Goal: Task Accomplishment & Management: Manage account settings

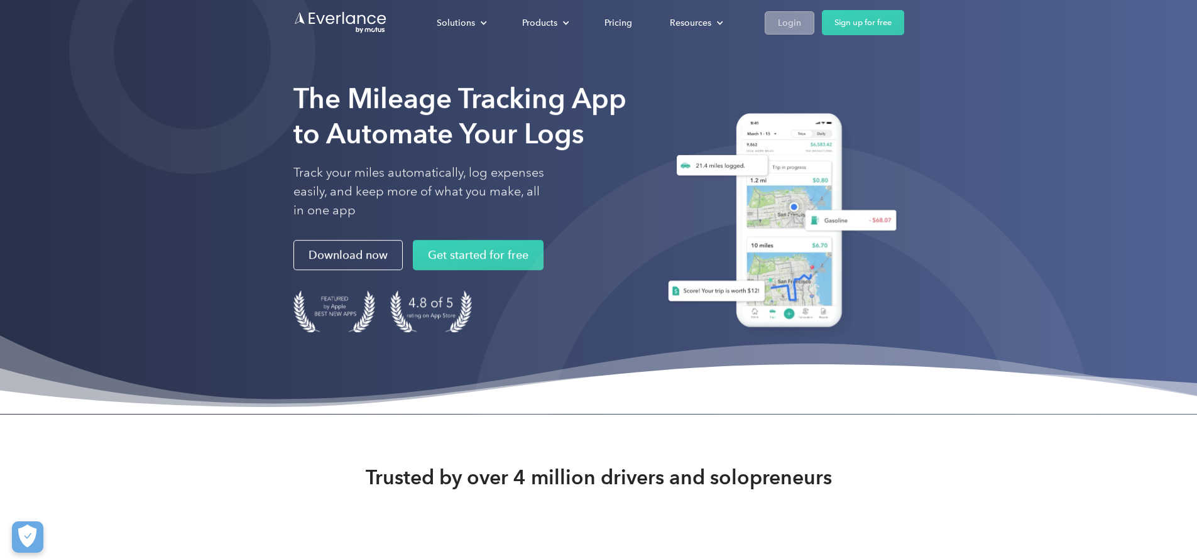
click at [801, 19] on div "Login" at bounding box center [789, 23] width 23 height 16
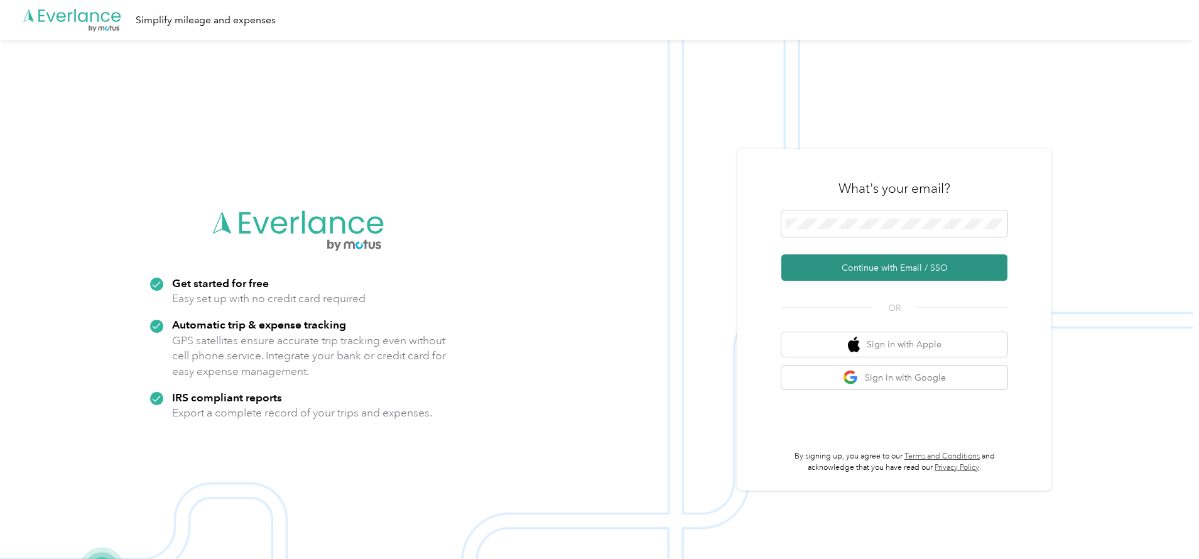
click at [904, 264] on button "Continue with Email / SSO" at bounding box center [894, 267] width 226 height 26
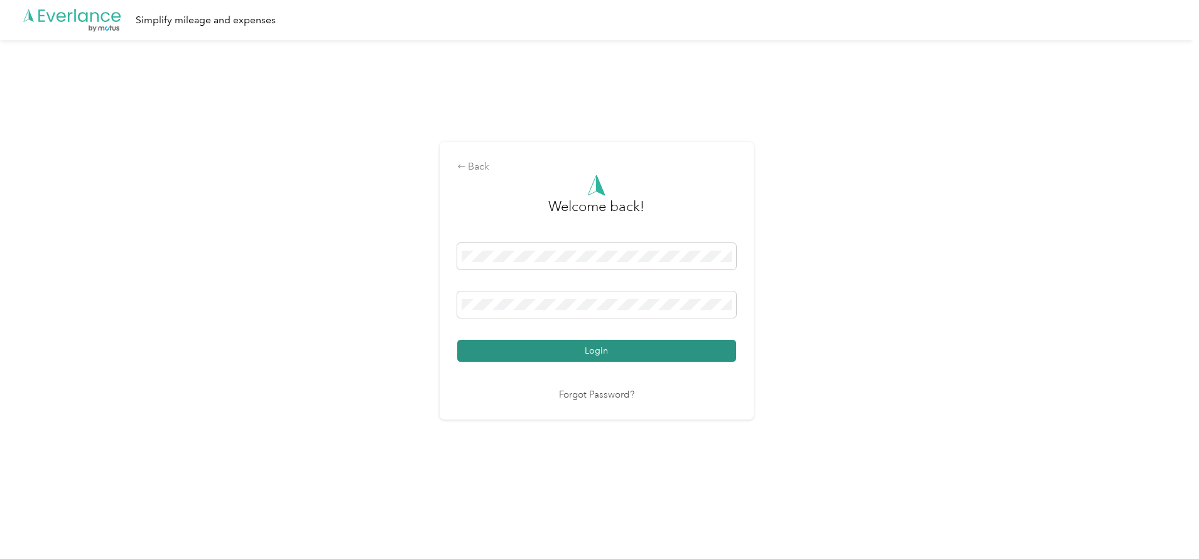
click at [597, 347] on button "Login" at bounding box center [596, 351] width 279 height 22
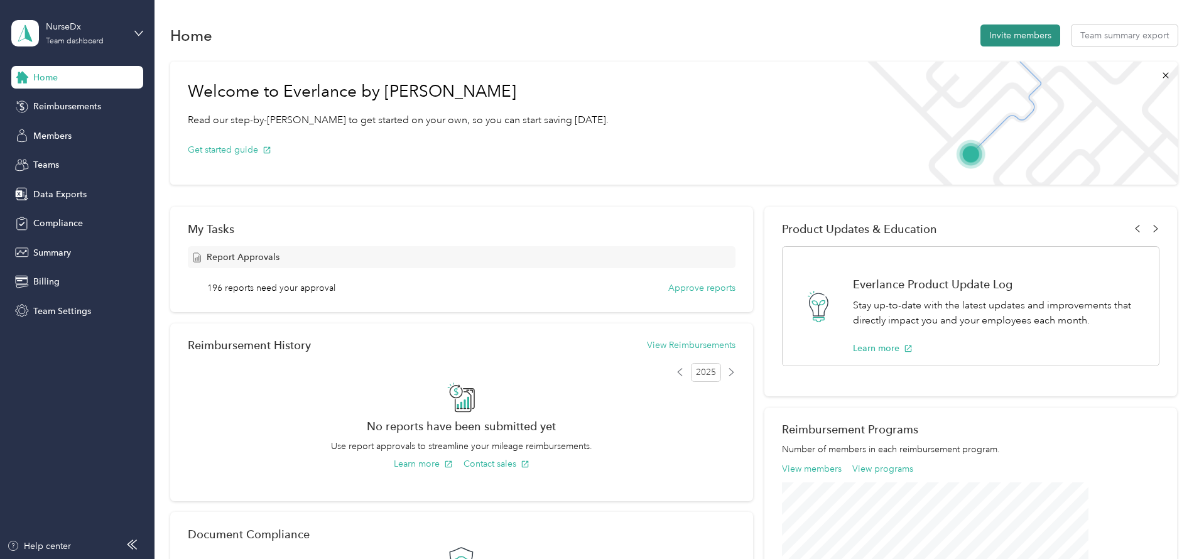
click at [981, 34] on button "Invite members" at bounding box center [1021, 35] width 80 height 22
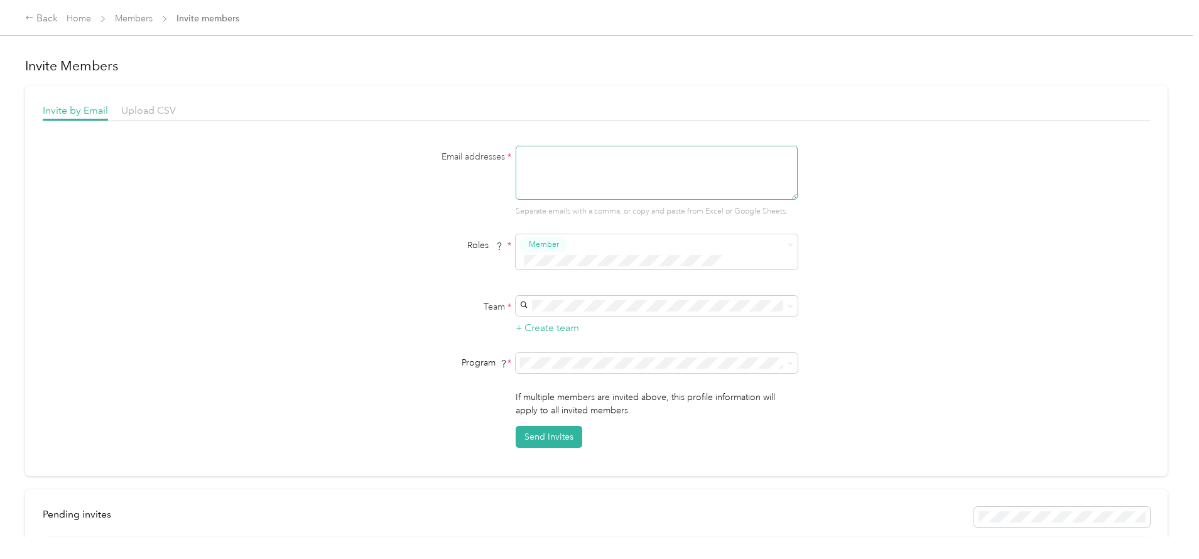
click at [561, 165] on textarea at bounding box center [657, 173] width 282 height 54
type textarea "[PERSON_NAME][EMAIL_ADDRESS][DOMAIN_NAME]"
click at [565, 239] on div "Member" at bounding box center [544, 245] width 48 height 16
click at [563, 263] on button "Member" at bounding box center [547, 267] width 48 height 16
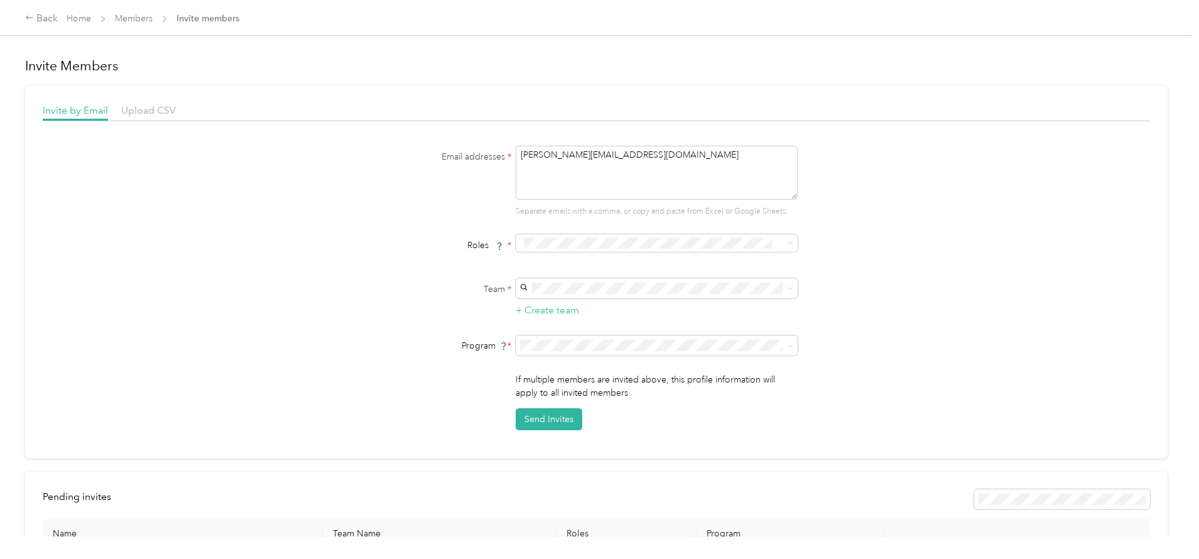
click at [547, 264] on span "Member" at bounding box center [547, 264] width 30 height 11
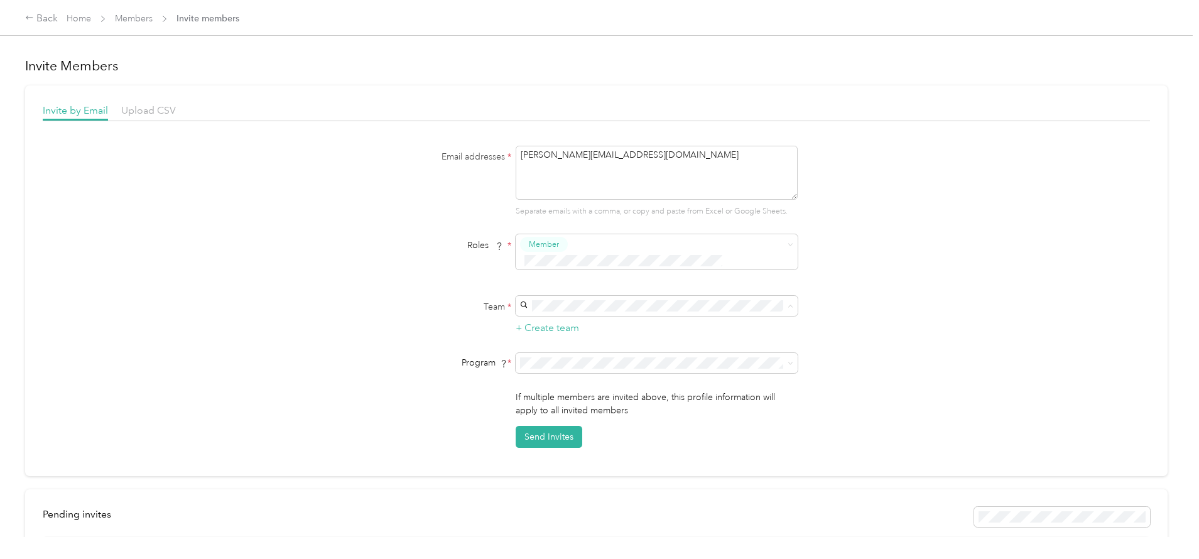
click at [557, 349] on span "NurseDx (Main organization)" at bounding box center [579, 349] width 113 height 11
click at [585, 395] on li "CPM Program (CPM)" at bounding box center [655, 392] width 282 height 22
click at [550, 426] on button "Send Invites" at bounding box center [549, 437] width 67 height 22
drag, startPoint x: 186, startPoint y: 501, endPoint x: 196, endPoint y: 501, distance: 10.1
click at [126, 508] on span "Pending invites ( 1 )" at bounding box center [84, 514] width 83 height 12
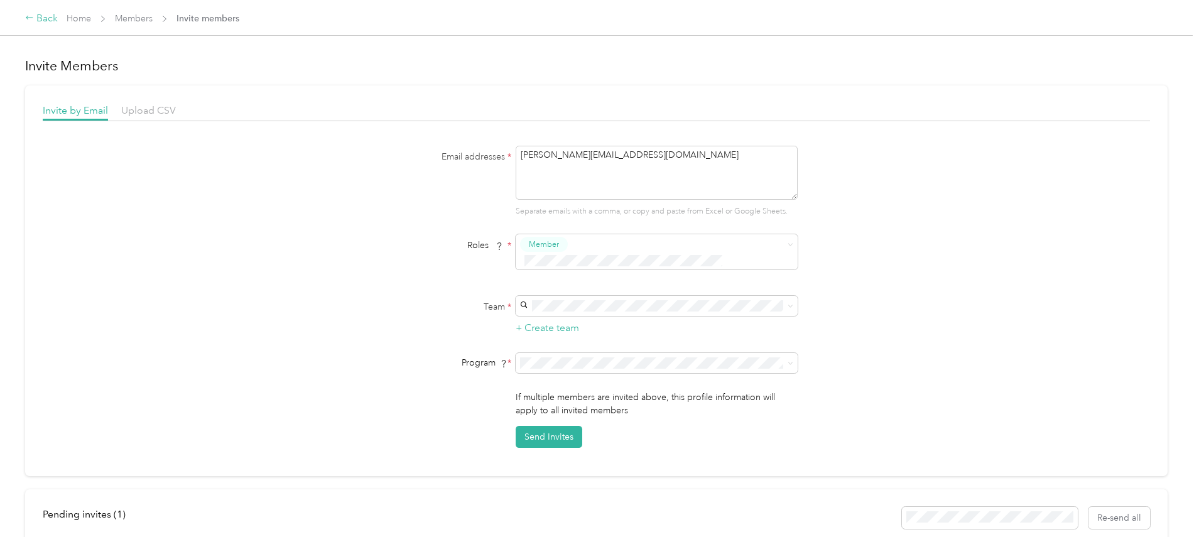
click at [58, 21] on div "Back" at bounding box center [41, 18] width 33 height 15
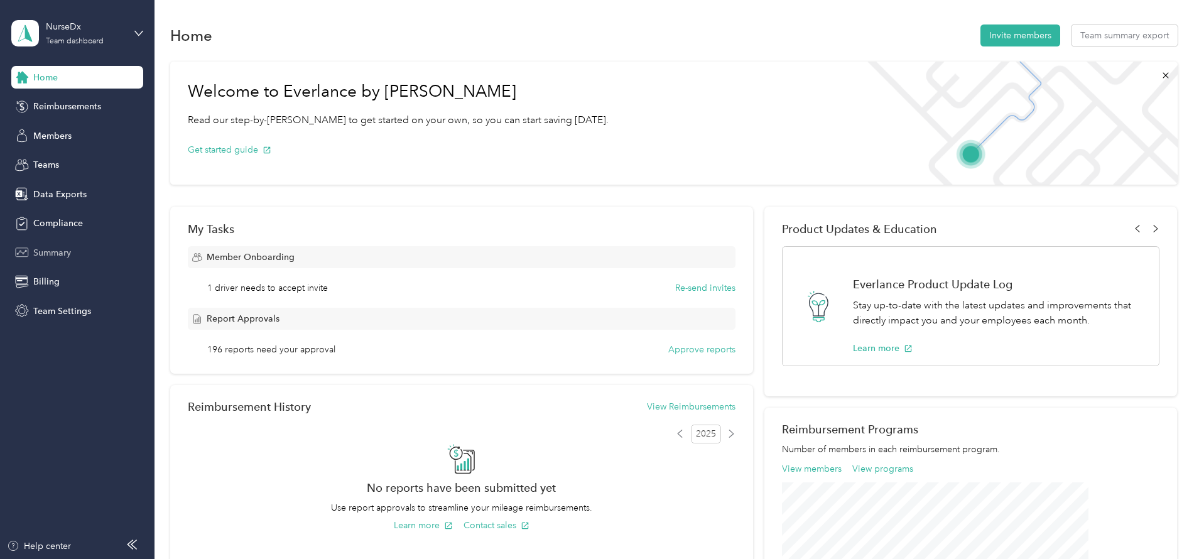
click at [68, 251] on span "Summary" at bounding box center [52, 252] width 38 height 13
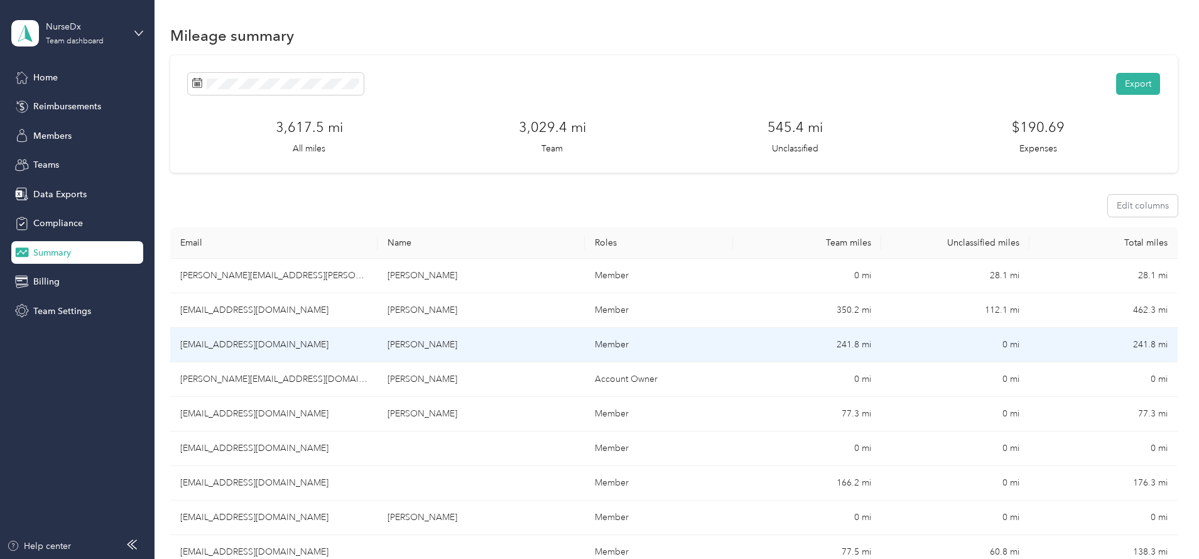
scroll to position [3, 0]
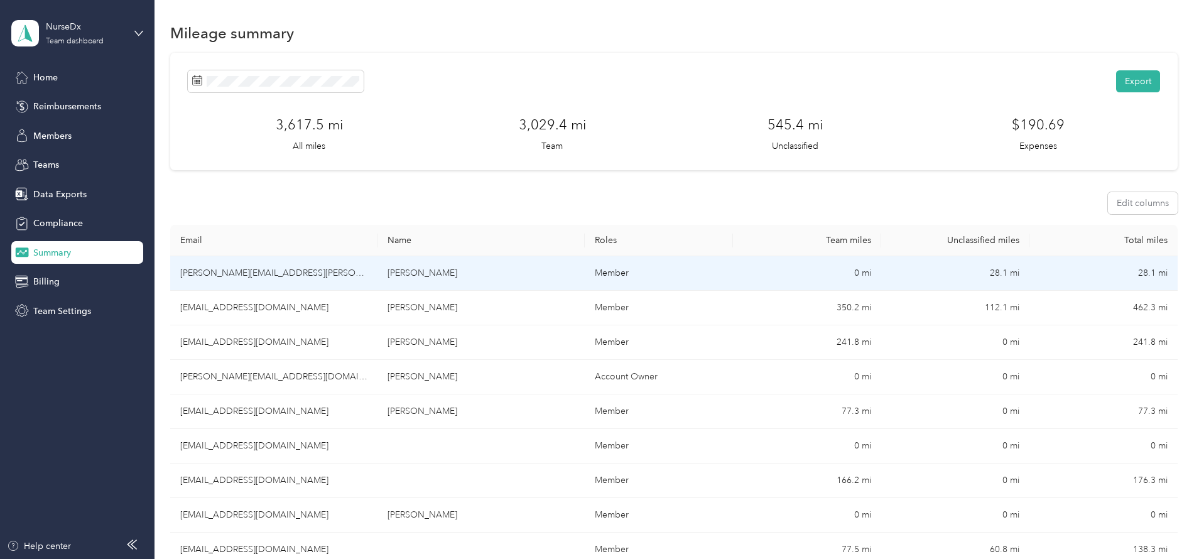
click at [329, 272] on td "[PERSON_NAME][EMAIL_ADDRESS][PERSON_NAME][DOMAIN_NAME]" at bounding box center [273, 273] width 207 height 35
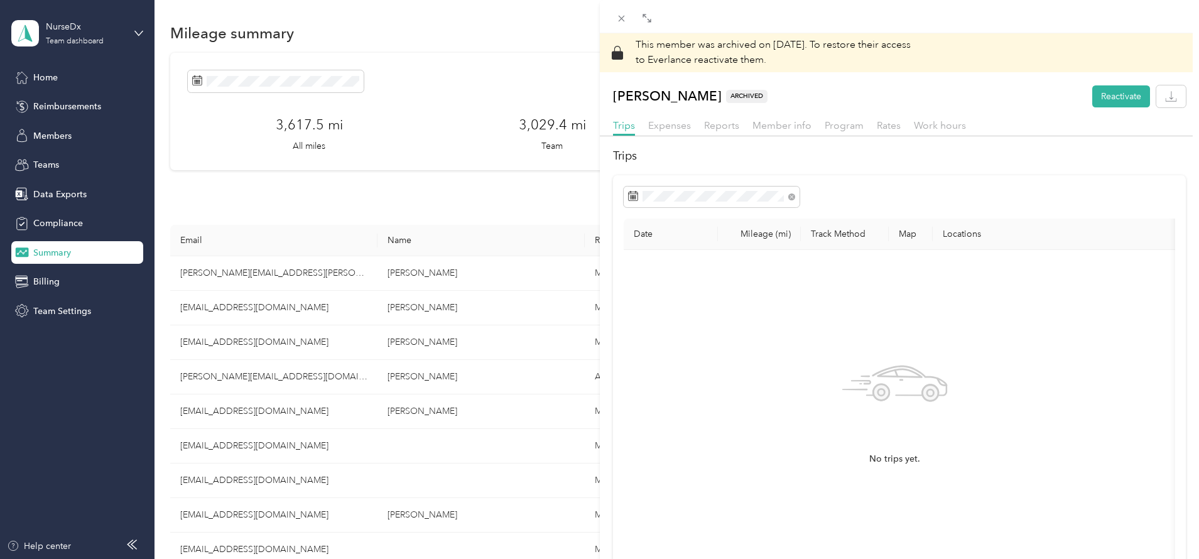
click at [306, 305] on div "This member was archived on [DATE] . To restore their access to Everlance react…" at bounding box center [599, 279] width 1199 height 559
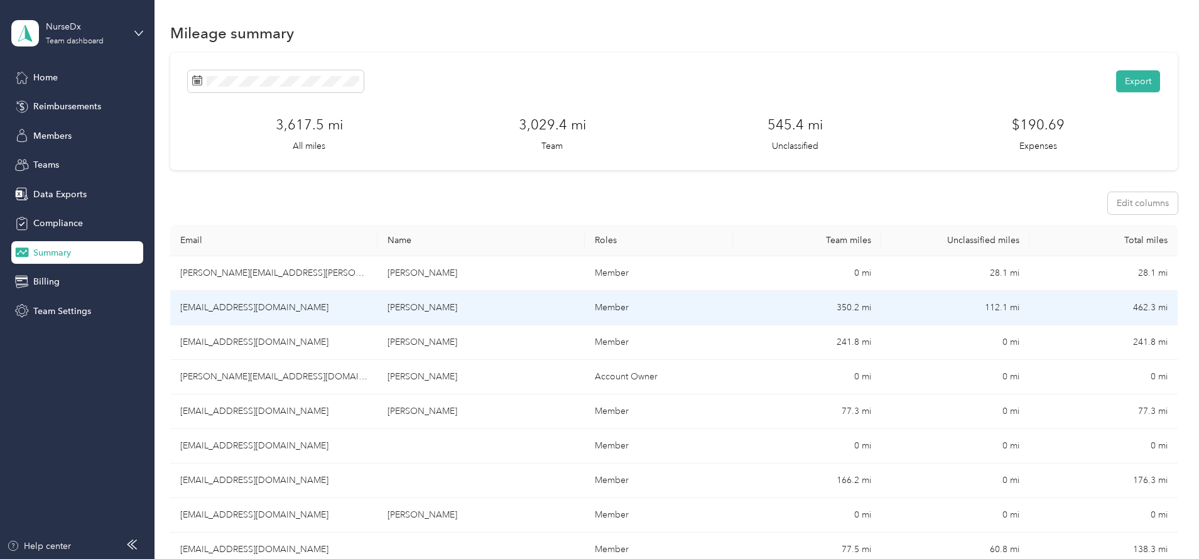
click at [311, 302] on td "[EMAIL_ADDRESS][DOMAIN_NAME]" at bounding box center [273, 308] width 207 height 35
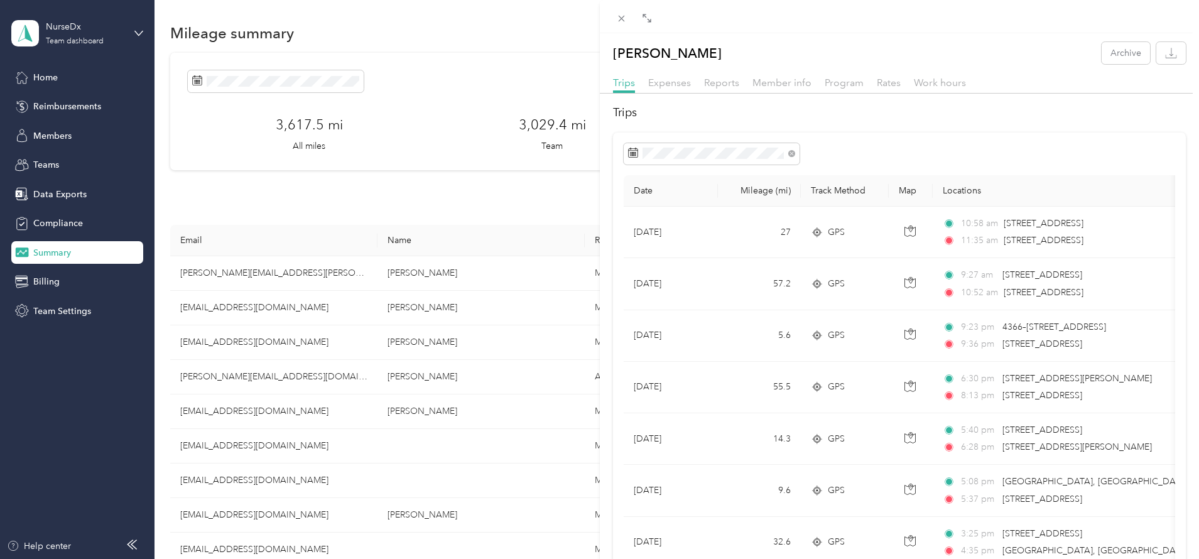
click at [909, 189] on th "Map" at bounding box center [911, 190] width 44 height 31
click at [912, 190] on th "Map" at bounding box center [911, 190] width 44 height 31
click at [961, 187] on th "Locations" at bounding box center [1077, 190] width 289 height 31
click at [834, 191] on th "Track Method" at bounding box center [845, 190] width 88 height 31
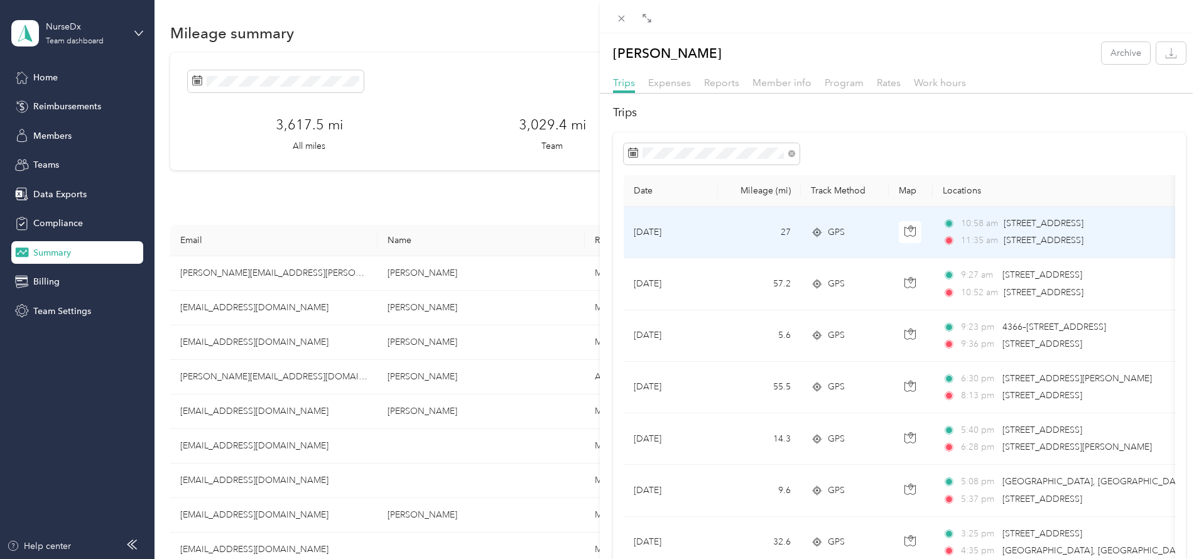
click at [823, 232] on icon at bounding box center [817, 232] width 13 height 10
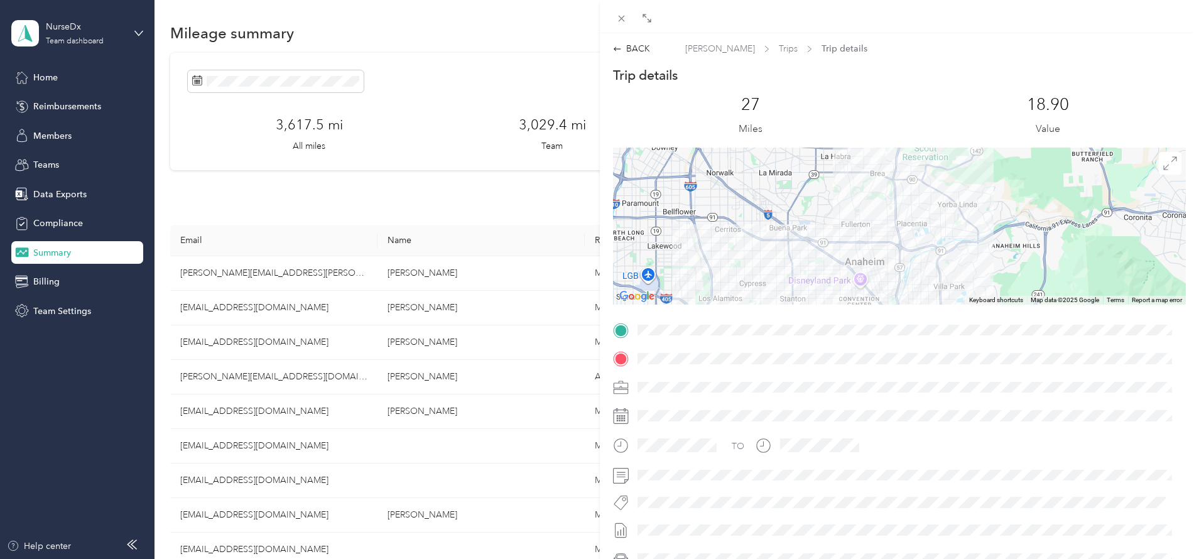
drag, startPoint x: 925, startPoint y: 205, endPoint x: 922, endPoint y: 300, distance: 94.9
click at [922, 317] on div "Trip details This trip cannot be edited because it is either under review, appr…" at bounding box center [900, 347] width 574 height 560
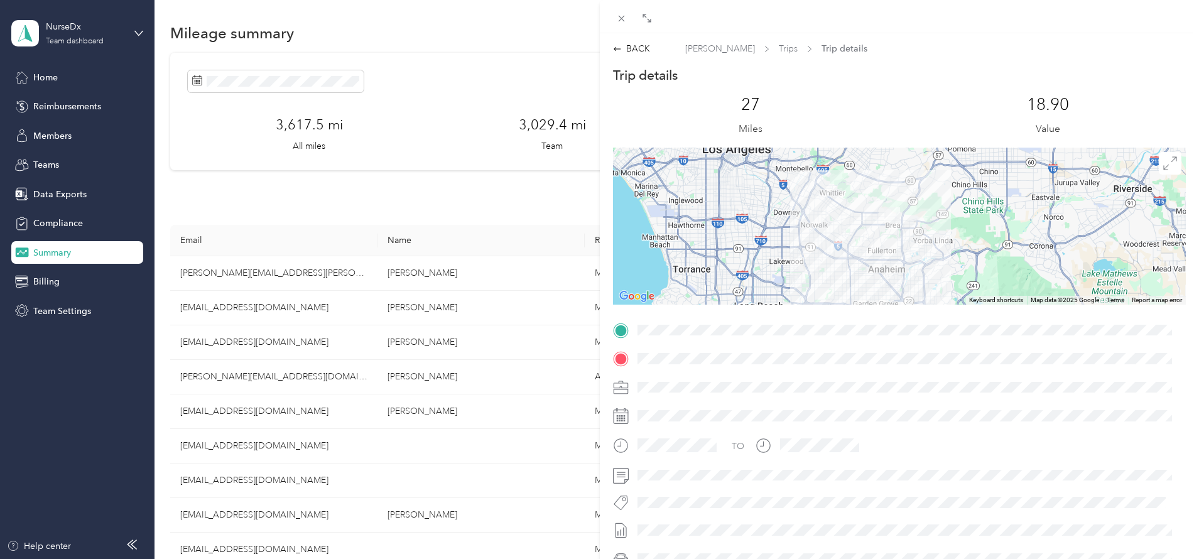
drag, startPoint x: 935, startPoint y: 233, endPoint x: 927, endPoint y: 268, distance: 35.4
click at [927, 268] on div at bounding box center [900, 226] width 574 height 157
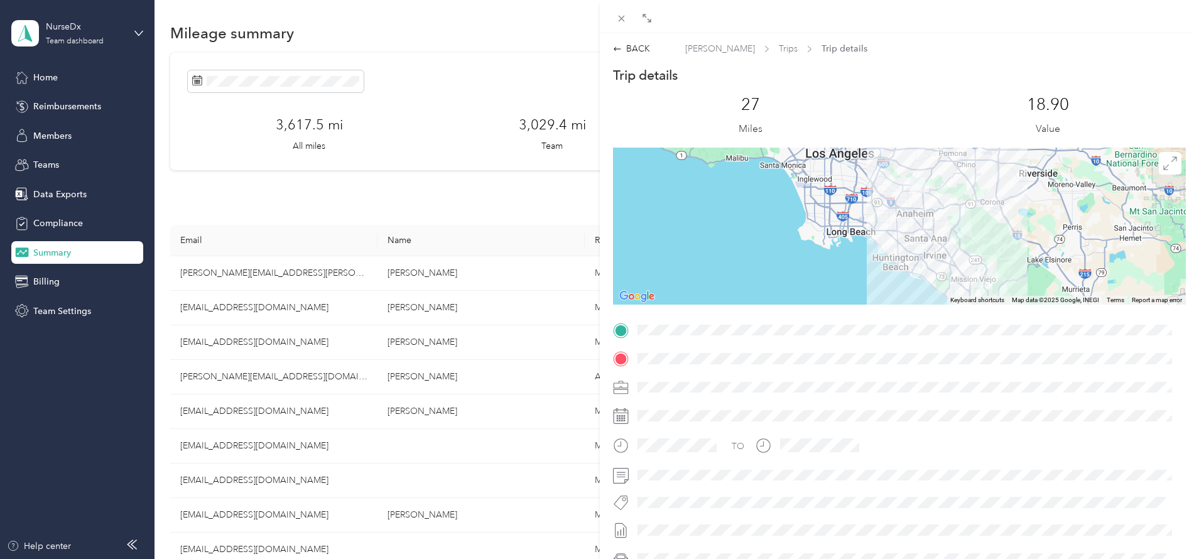
drag, startPoint x: 956, startPoint y: 241, endPoint x: 962, endPoint y: 184, distance: 56.9
click at [962, 184] on div at bounding box center [900, 226] width 574 height 157
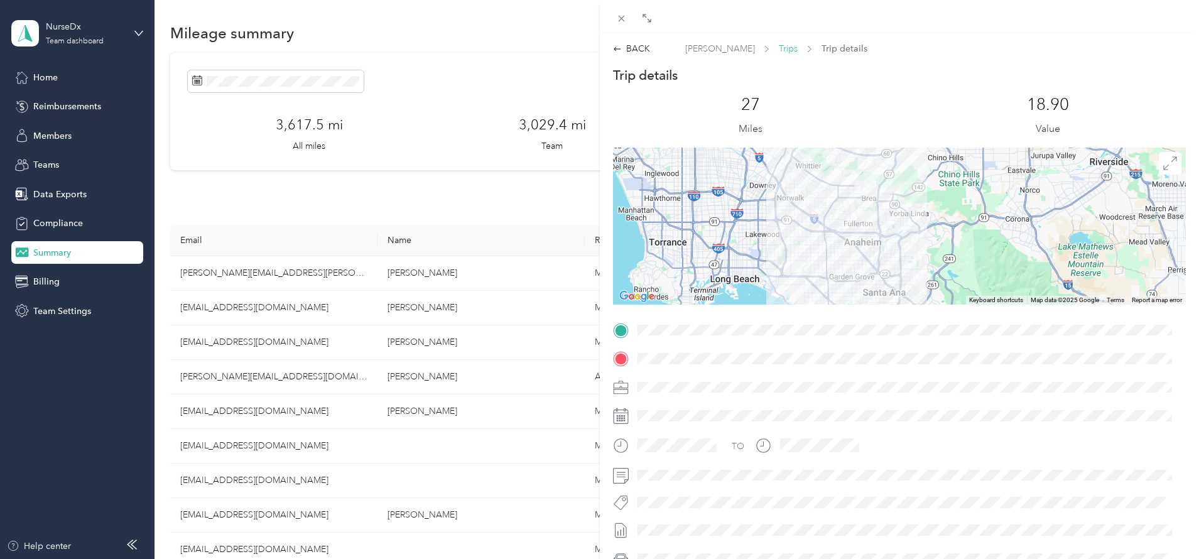
click at [780, 48] on span "Trips" at bounding box center [788, 48] width 19 height 13
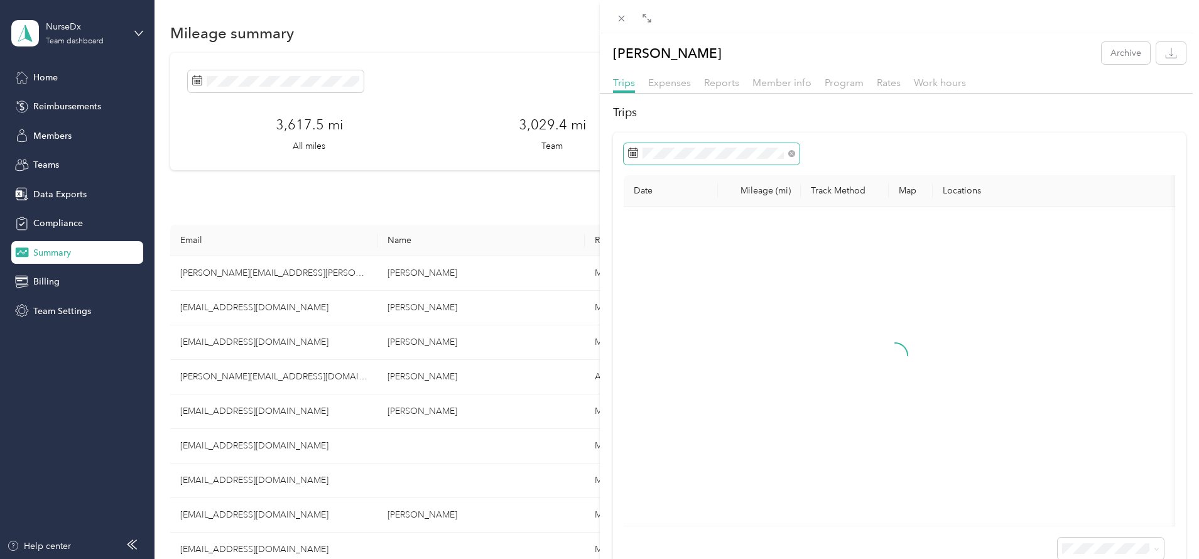
click at [789, 150] on span at bounding box center [791, 153] width 7 height 11
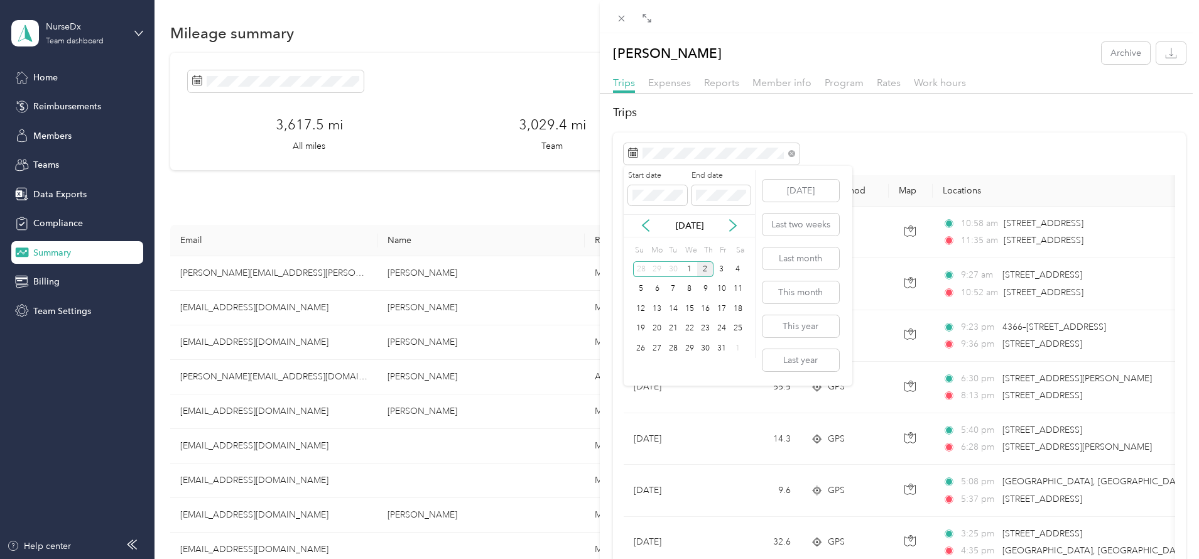
click at [707, 267] on div "2" at bounding box center [705, 269] width 16 height 16
click at [661, 201] on span at bounding box center [657, 195] width 59 height 20
click at [704, 264] on div "2" at bounding box center [705, 269] width 16 height 16
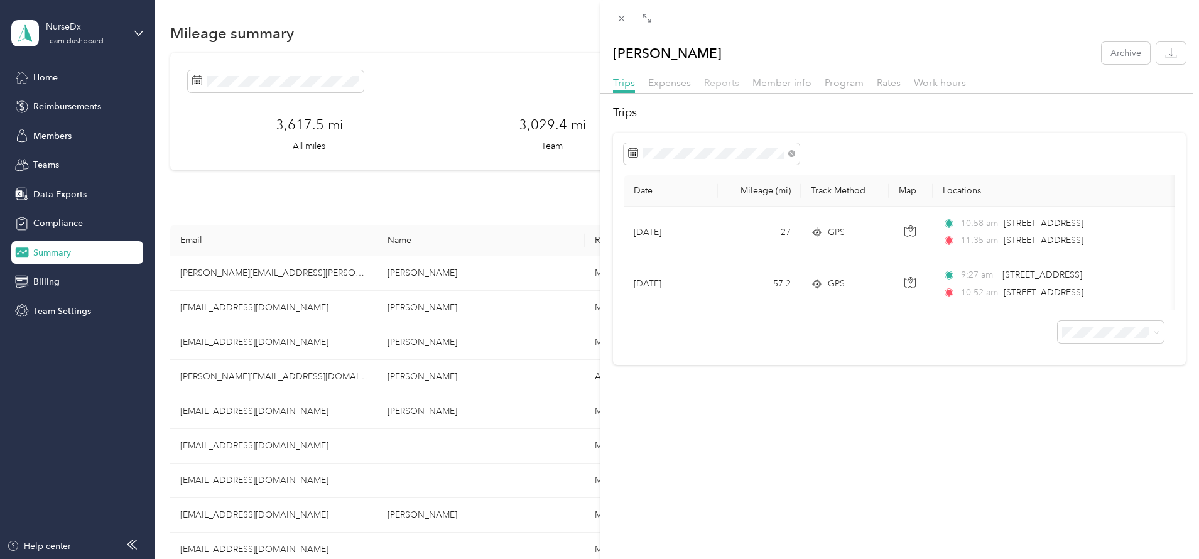
click at [715, 79] on span "Reports" at bounding box center [721, 83] width 35 height 12
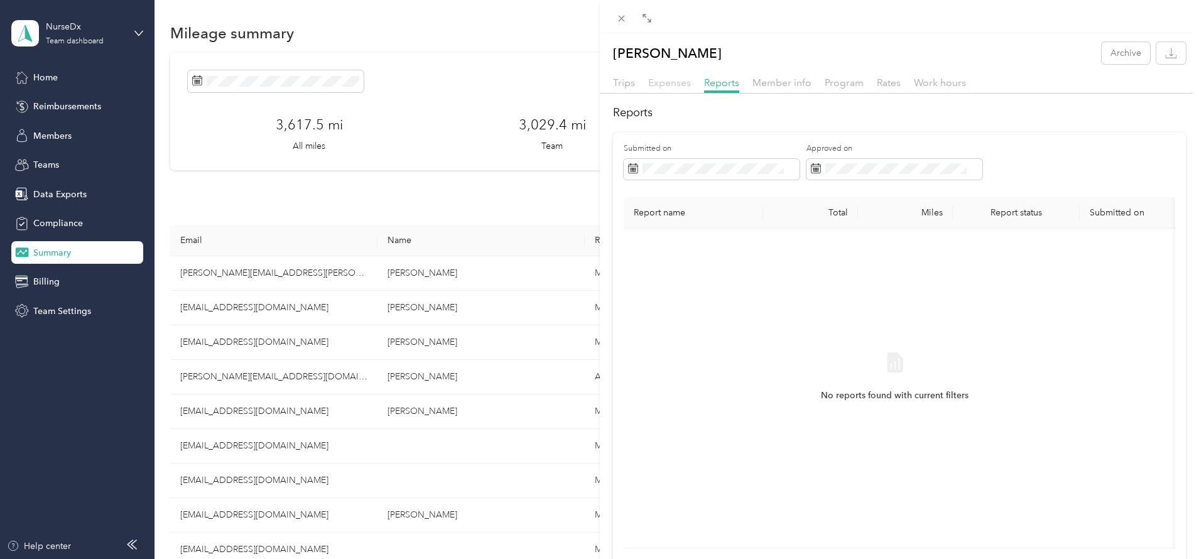
click at [670, 85] on span "Expenses" at bounding box center [669, 83] width 43 height 12
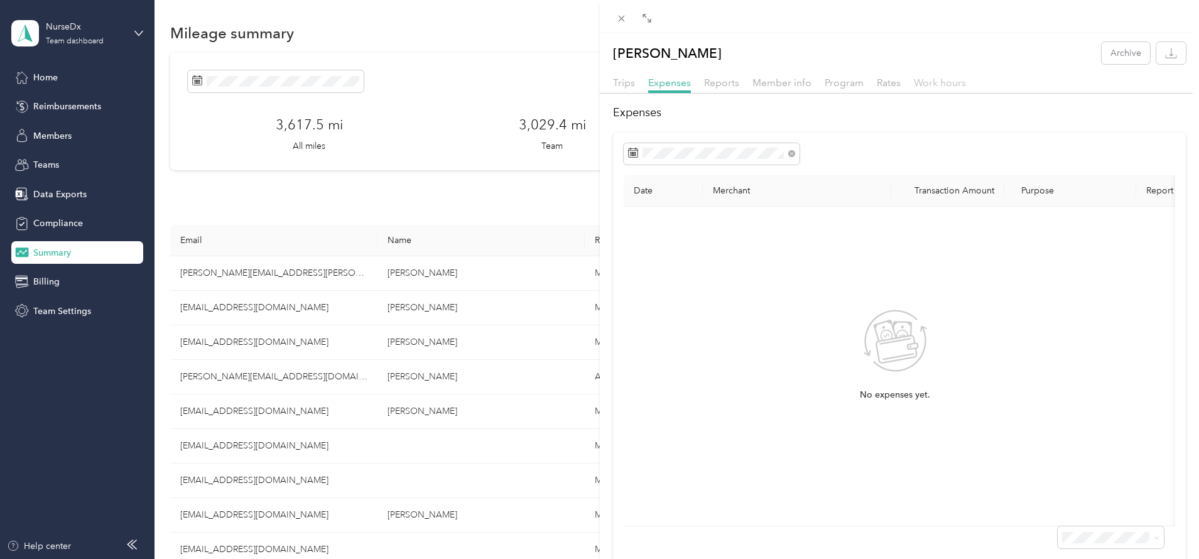
click at [935, 83] on span "Work hours" at bounding box center [940, 83] width 52 height 12
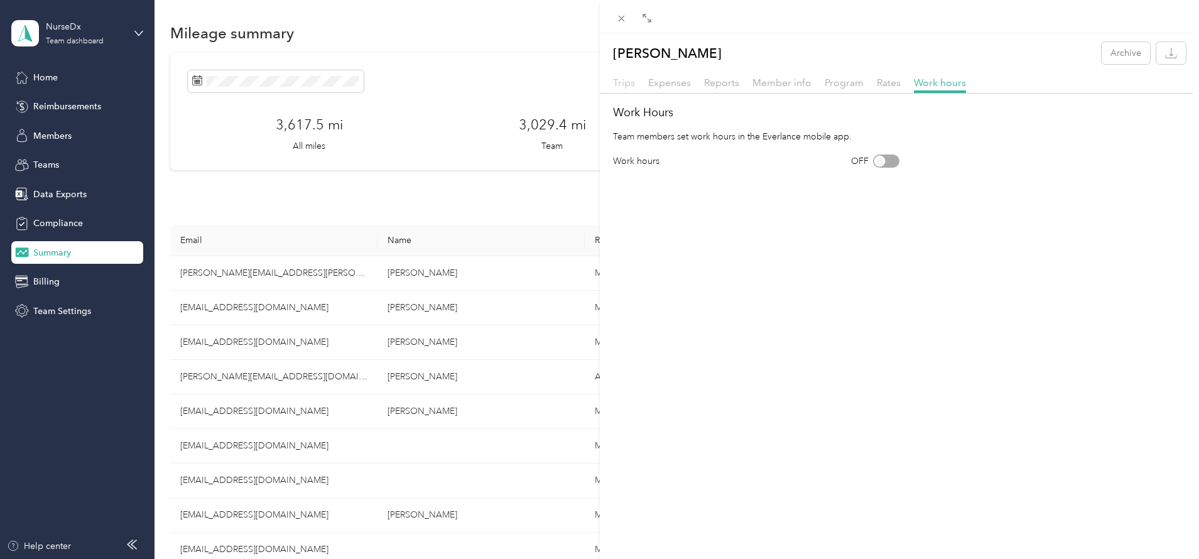
click at [629, 81] on span "Trips" at bounding box center [624, 83] width 22 height 12
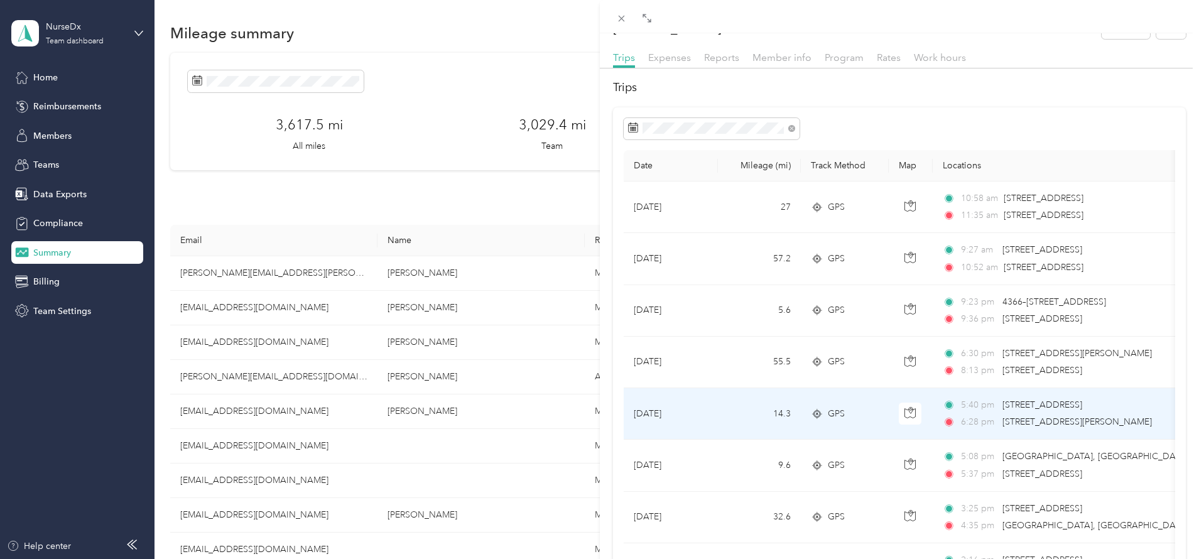
scroll to position [35, 0]
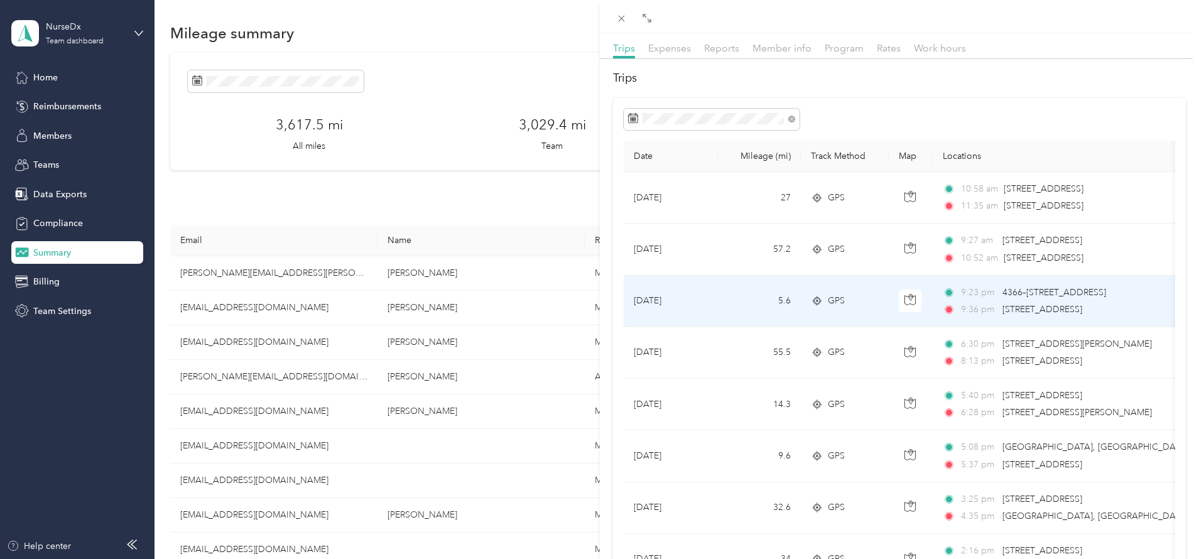
click at [815, 298] on circle at bounding box center [817, 300] width 5 height 5
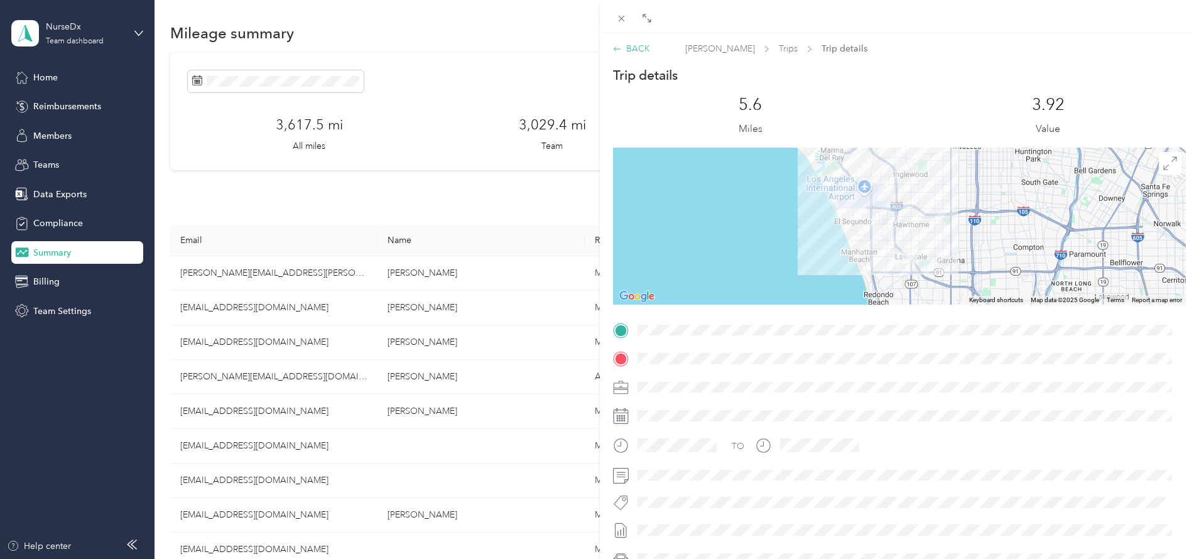
click at [631, 51] on div "BACK" at bounding box center [631, 48] width 37 height 13
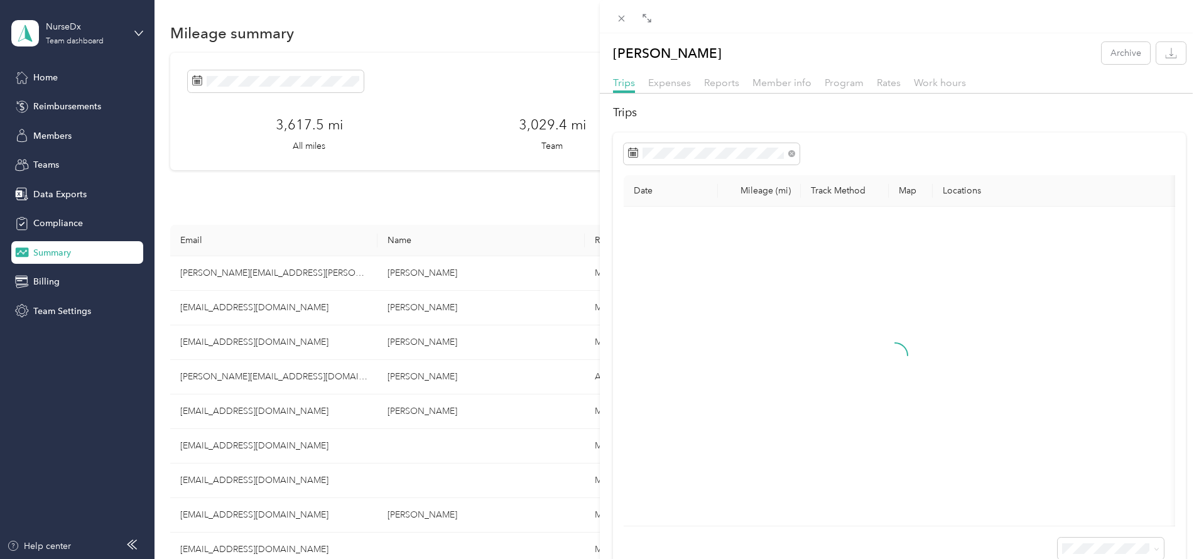
click at [113, 36] on div "[PERSON_NAME] Archive Trips Expenses Reports Member info Program Rates Work hou…" at bounding box center [599, 279] width 1199 height 559
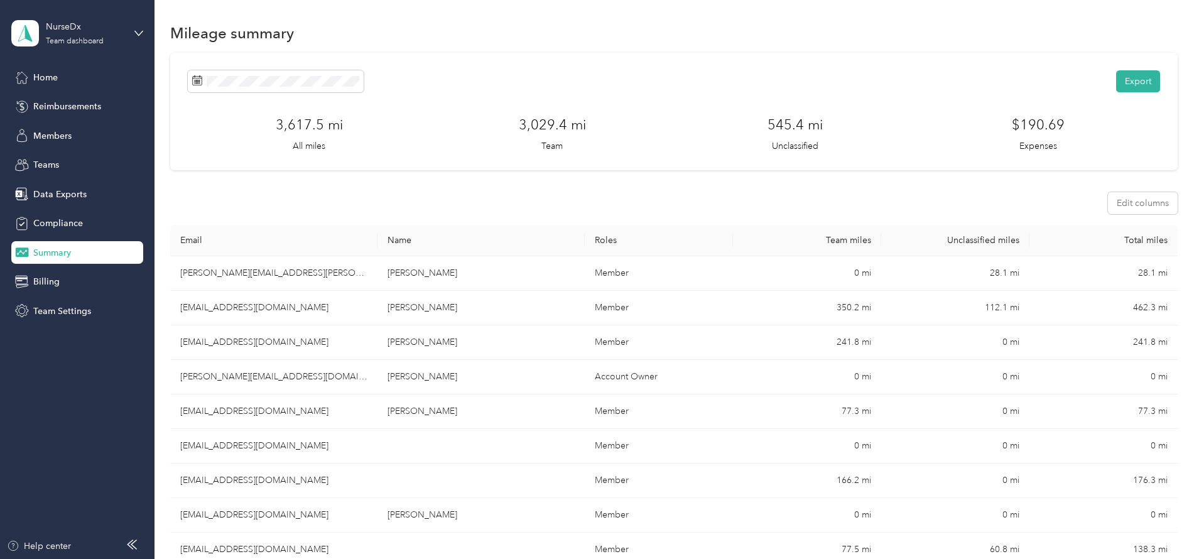
click at [144, 36] on aside "NurseDx Team dashboard Home Reimbursements Members Teams Data Exports Complianc…" at bounding box center [77, 279] width 155 height 559
click at [138, 36] on icon at bounding box center [138, 33] width 9 height 9
click at [67, 159] on div "Log out" at bounding box center [47, 160] width 48 height 13
